Goal: Task Accomplishment & Management: Complete application form

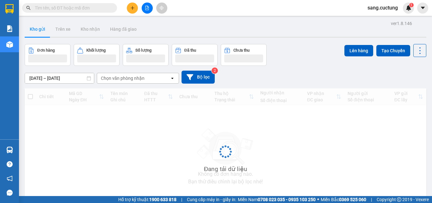
click at [130, 4] on button at bounding box center [132, 8] width 11 height 11
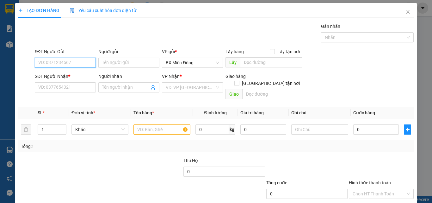
click at [77, 67] on input "SĐT Người Gửi" at bounding box center [65, 63] width 61 height 10
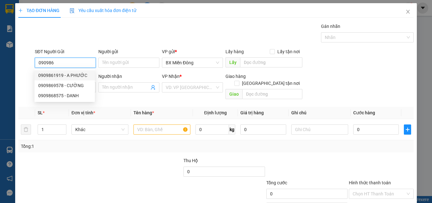
click at [77, 74] on div "0909861919 - A PHƯỚC" at bounding box center [64, 75] width 53 height 7
type input "0909861919"
type input "A PHƯỚC"
type input "0393765131"
type input "A VƯỢNG"
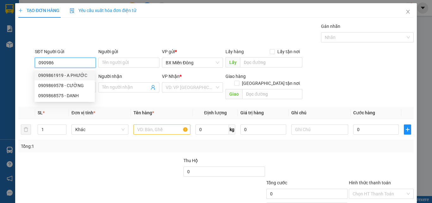
type input "TRẠM THU PHÍ SÔNG PHAN"
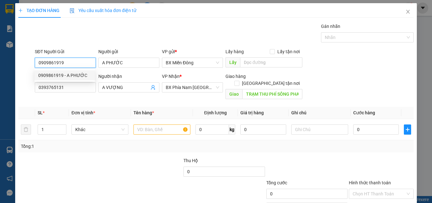
type input "100.000"
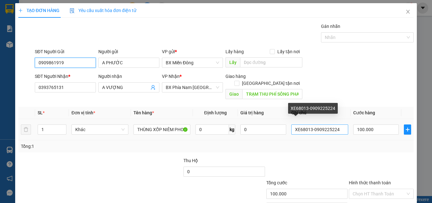
type input "0909861919"
click at [308, 124] on input "XE68013-0909225224" at bounding box center [319, 129] width 57 height 10
click at [336, 124] on input "XE35742-0909225224" at bounding box center [319, 129] width 57 height 10
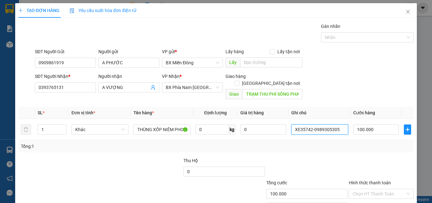
type input "XE35742-0989305305"
click at [342, 143] on div "Tổng: 1" at bounding box center [215, 146] width 395 height 12
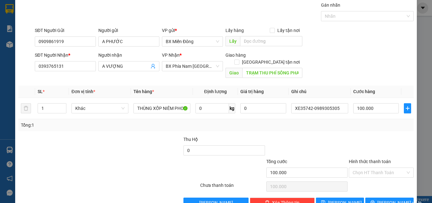
scroll to position [31, 0]
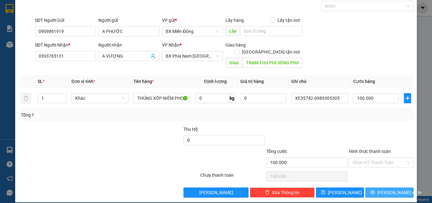
click at [371, 187] on button "[PERSON_NAME] và In" at bounding box center [389, 192] width 48 height 10
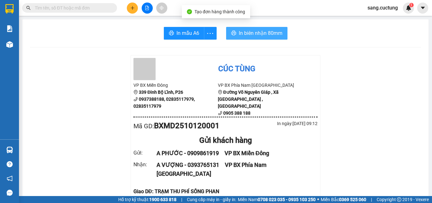
click at [273, 32] on span "In biên nhận 80mm" at bounding box center [261, 33] width 44 height 8
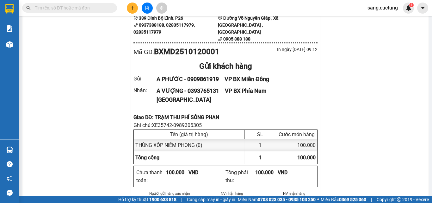
scroll to position [63, 0]
